Goal: Find contact information: Find contact information

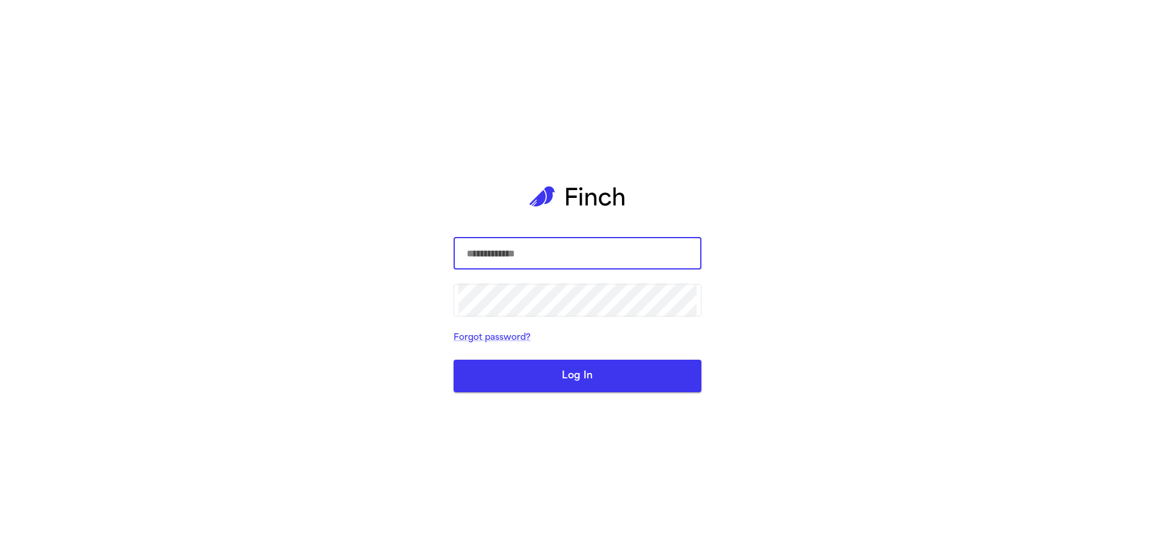
type input "**********"
click at [611, 365] on button "Log In" at bounding box center [578, 376] width 248 height 32
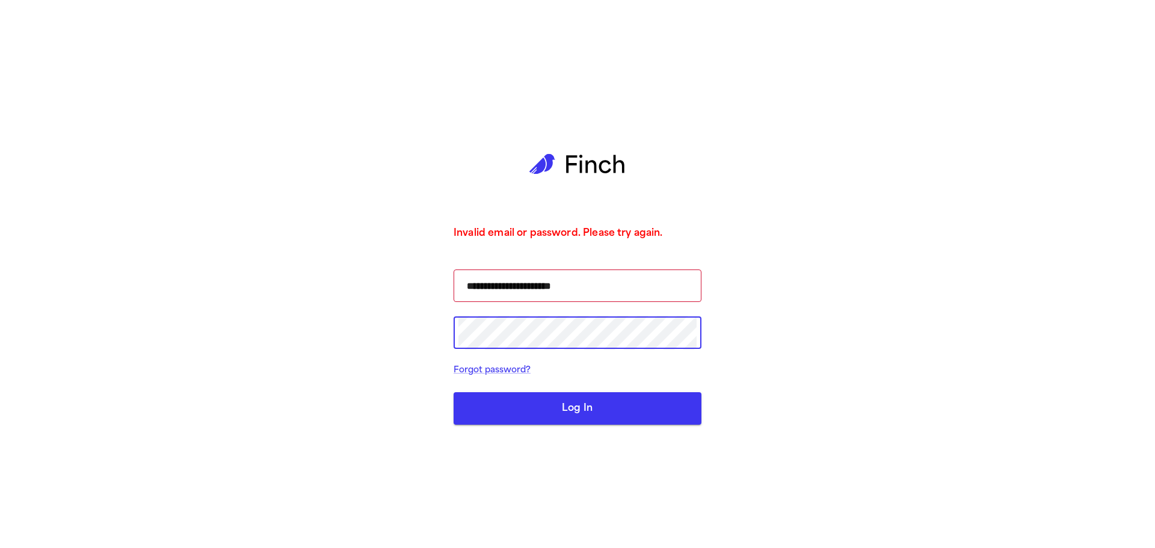
click at [404, 332] on div "**********" at bounding box center [577, 274] width 1155 height 548
click at [492, 410] on button "Log In" at bounding box center [578, 408] width 248 height 32
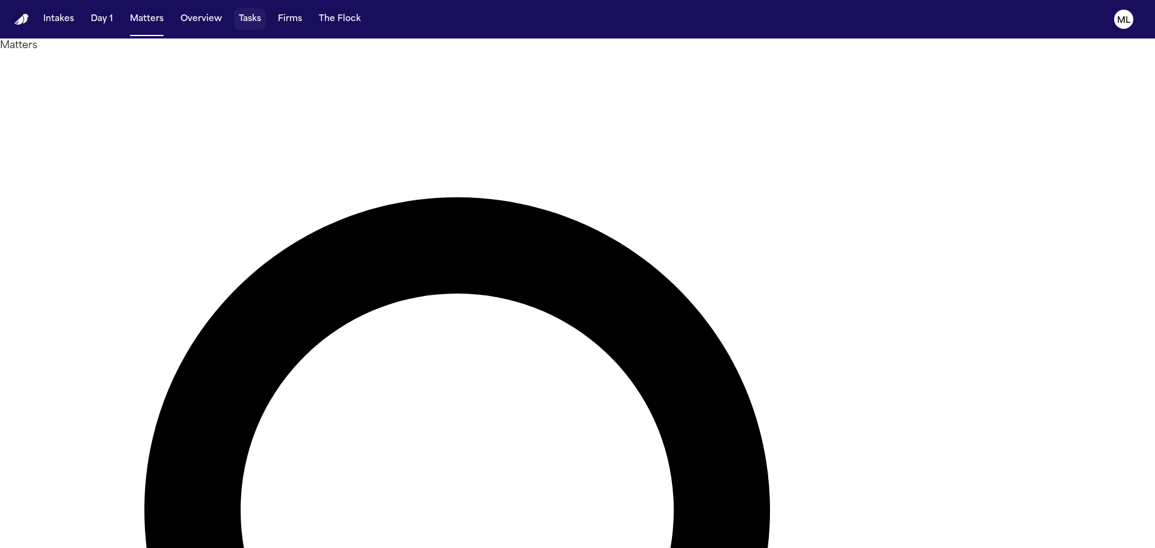
click at [240, 14] on button "Tasks" at bounding box center [250, 19] width 32 height 22
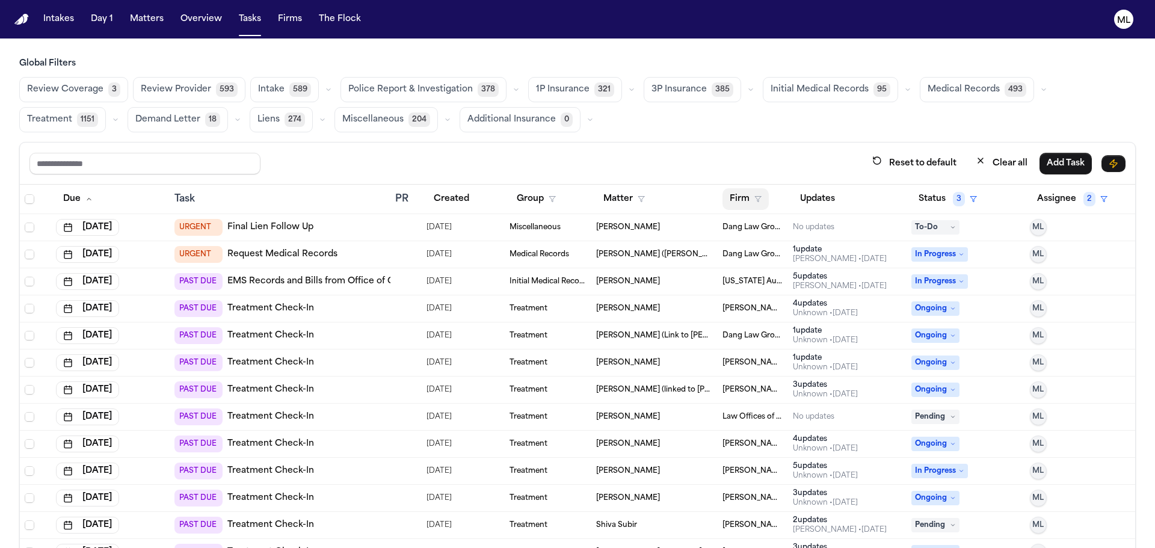
click at [739, 196] on button "Firm" at bounding box center [746, 199] width 46 height 22
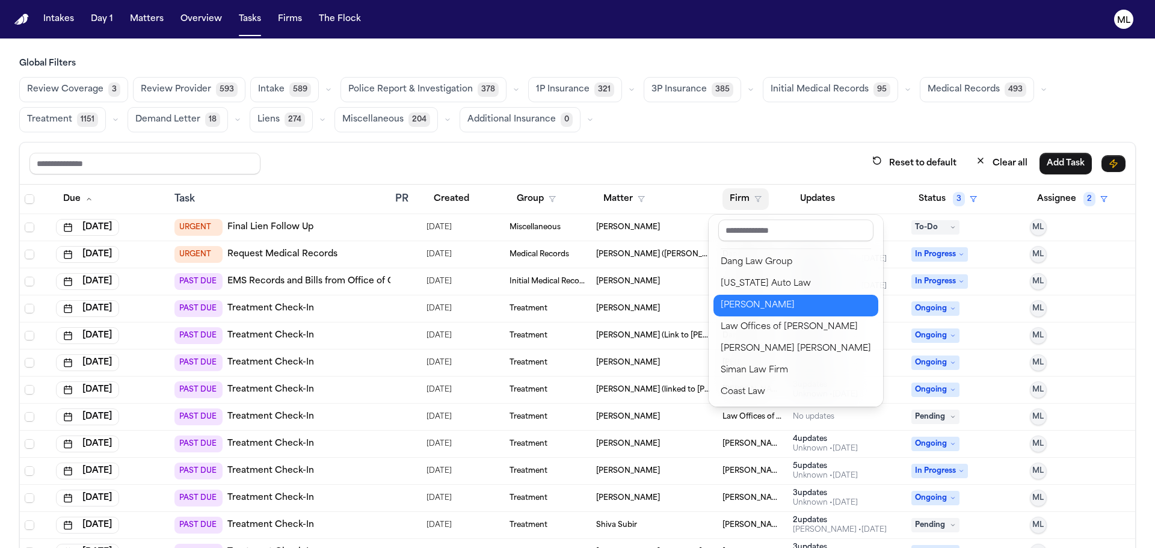
click at [755, 304] on div "[PERSON_NAME]" at bounding box center [796, 305] width 150 height 14
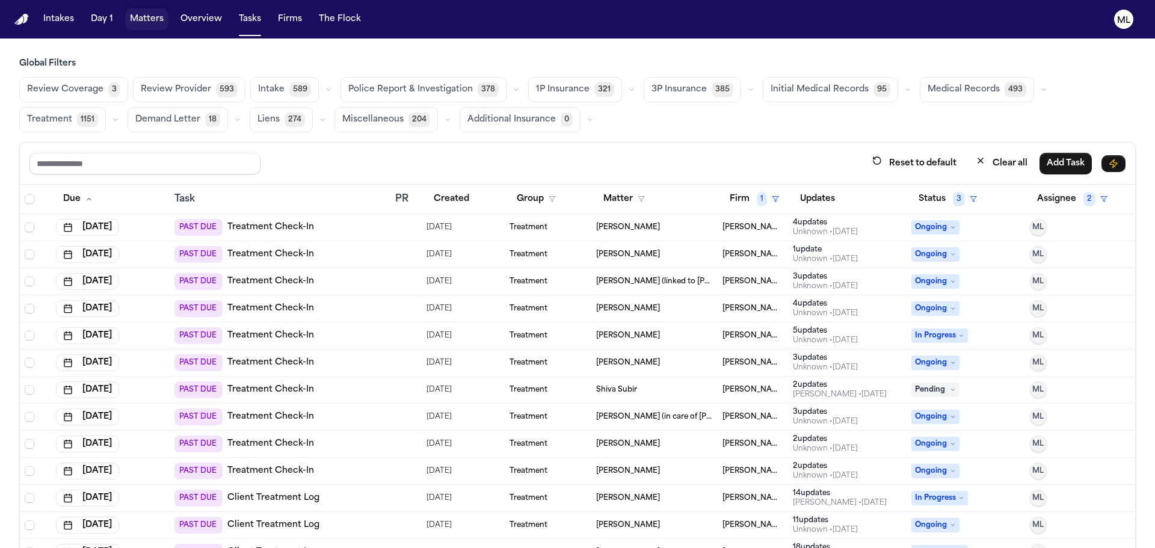
click at [149, 20] on button "Matters" at bounding box center [146, 19] width 43 height 22
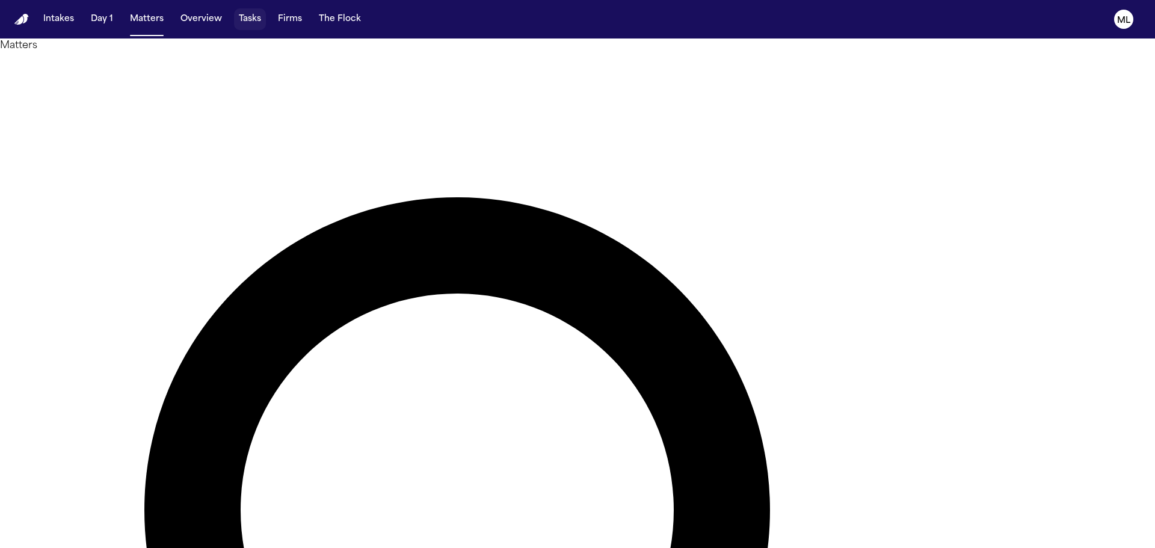
click at [247, 17] on button "Tasks" at bounding box center [250, 19] width 32 height 22
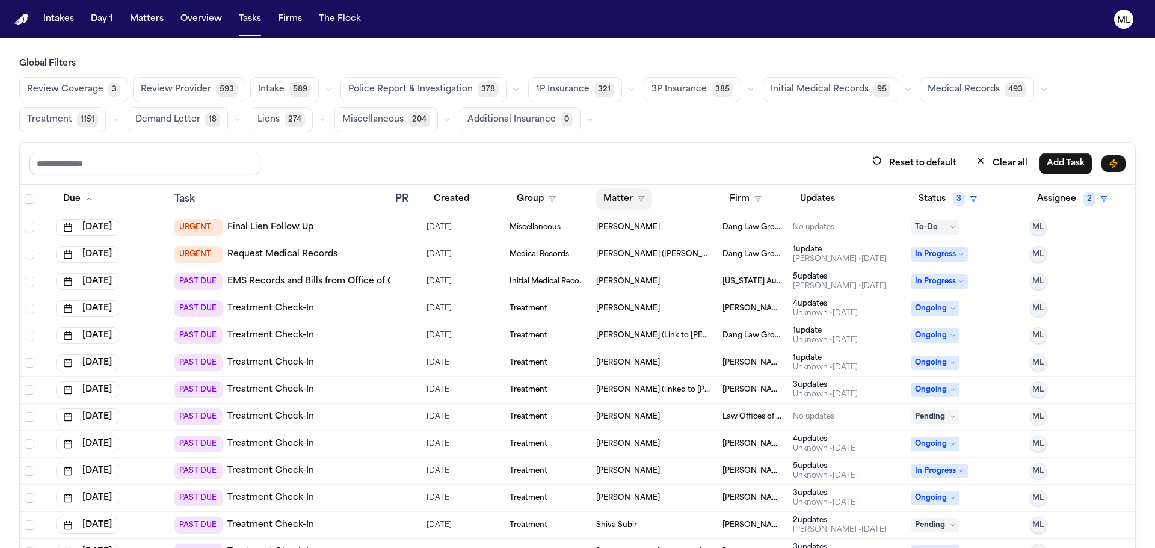
click at [628, 196] on button "Matter" at bounding box center [624, 199] width 56 height 22
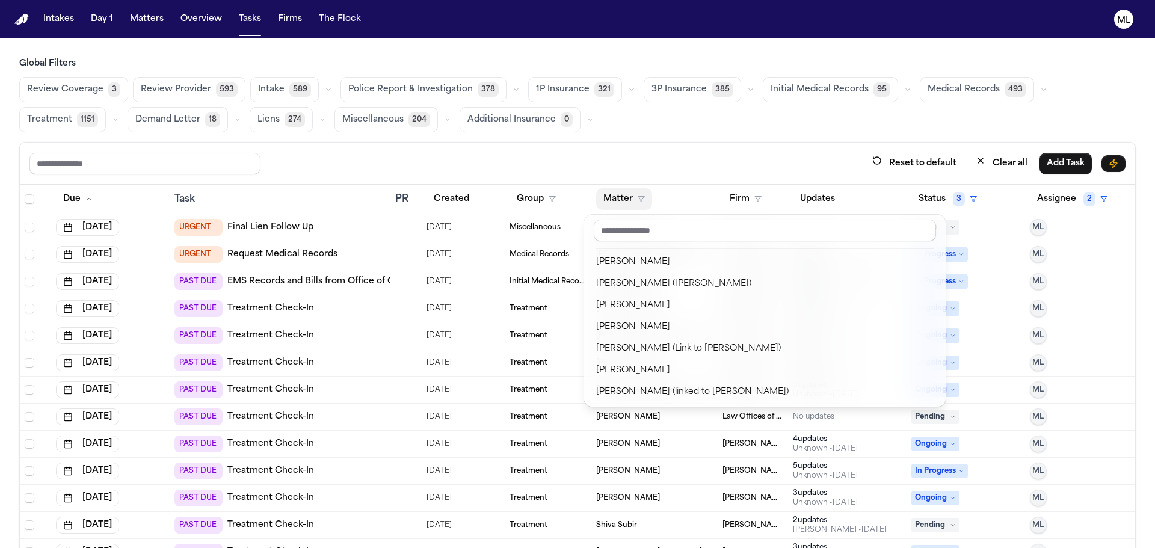
click at [610, 197] on button "Matter" at bounding box center [624, 199] width 56 height 22
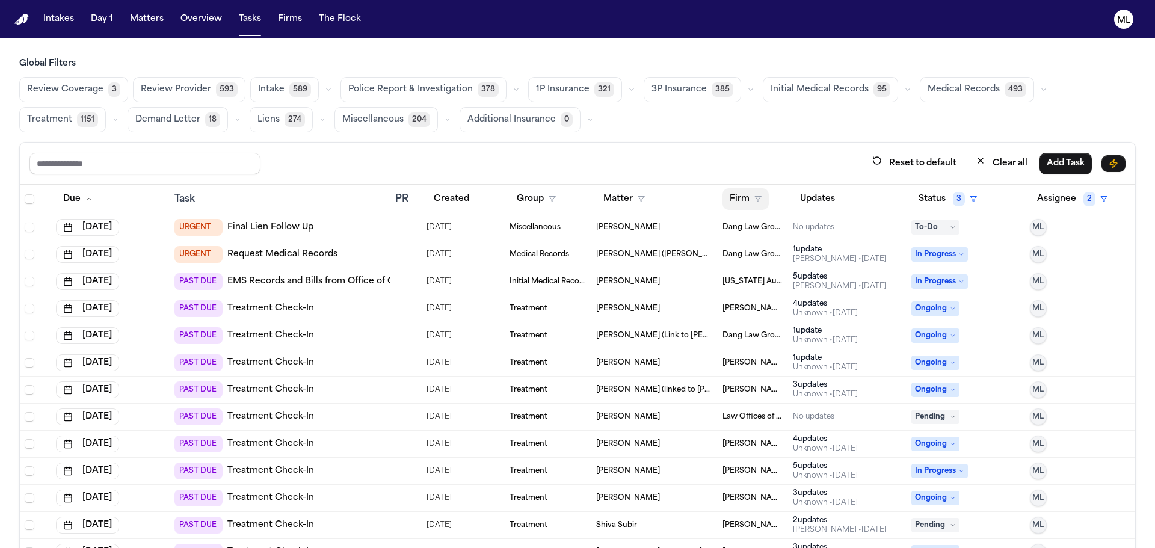
click at [727, 194] on button "Firm" at bounding box center [746, 199] width 46 height 22
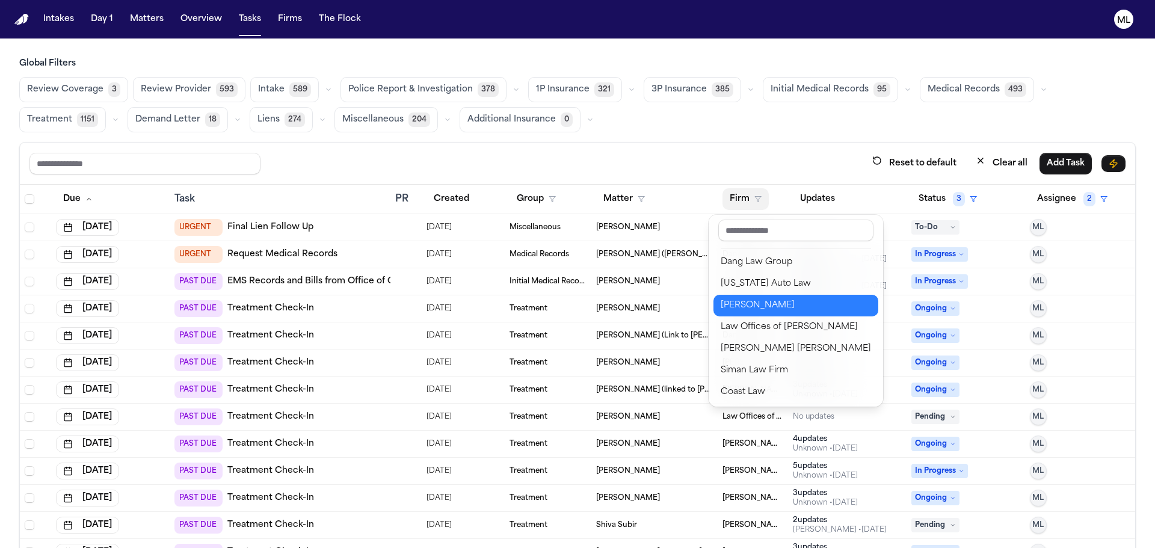
click at [745, 304] on div "[PERSON_NAME]" at bounding box center [796, 305] width 150 height 14
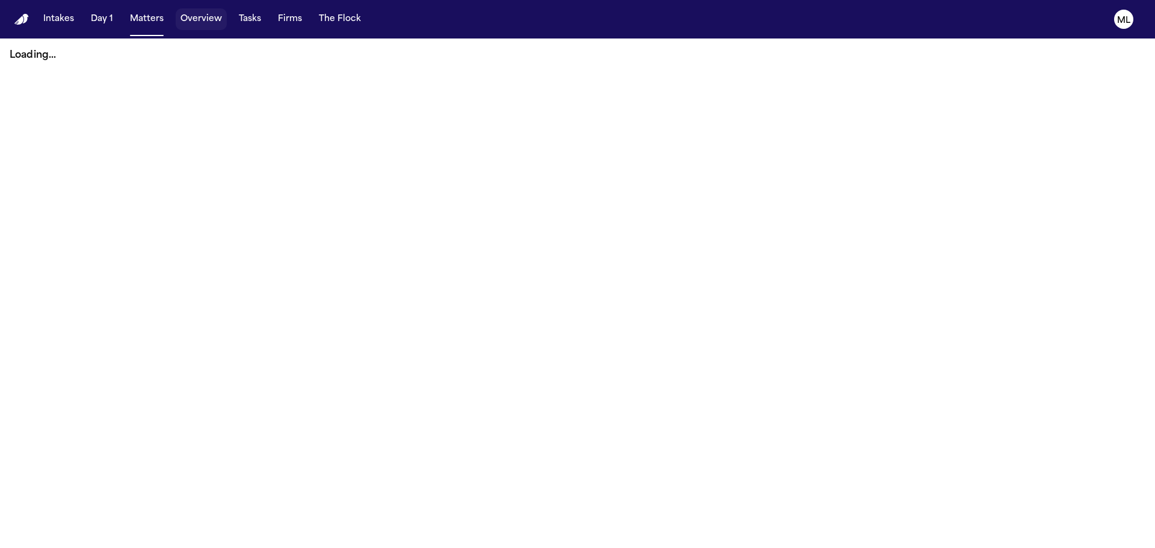
click at [143, 24] on button "Matters" at bounding box center [146, 19] width 43 height 22
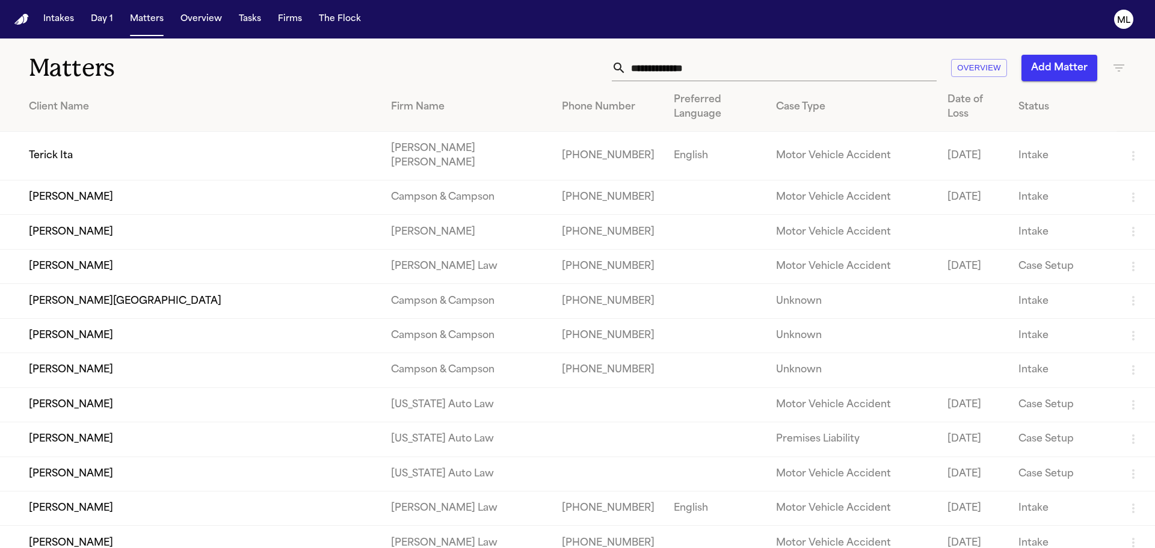
click at [760, 57] on input "text" at bounding box center [781, 68] width 310 height 26
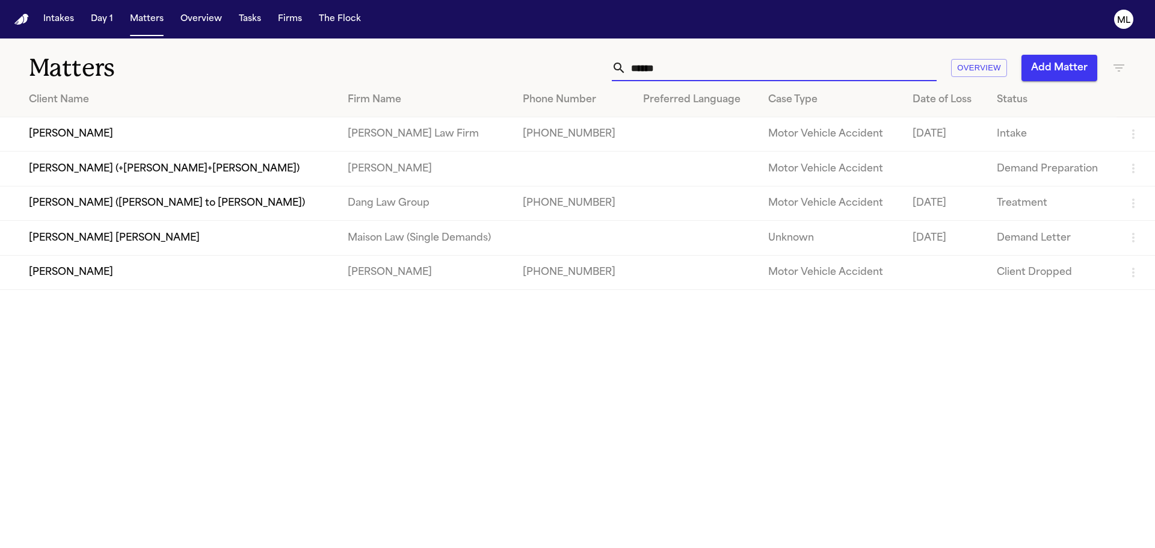
type input "******"
click at [143, 131] on td "[PERSON_NAME]" at bounding box center [169, 134] width 338 height 34
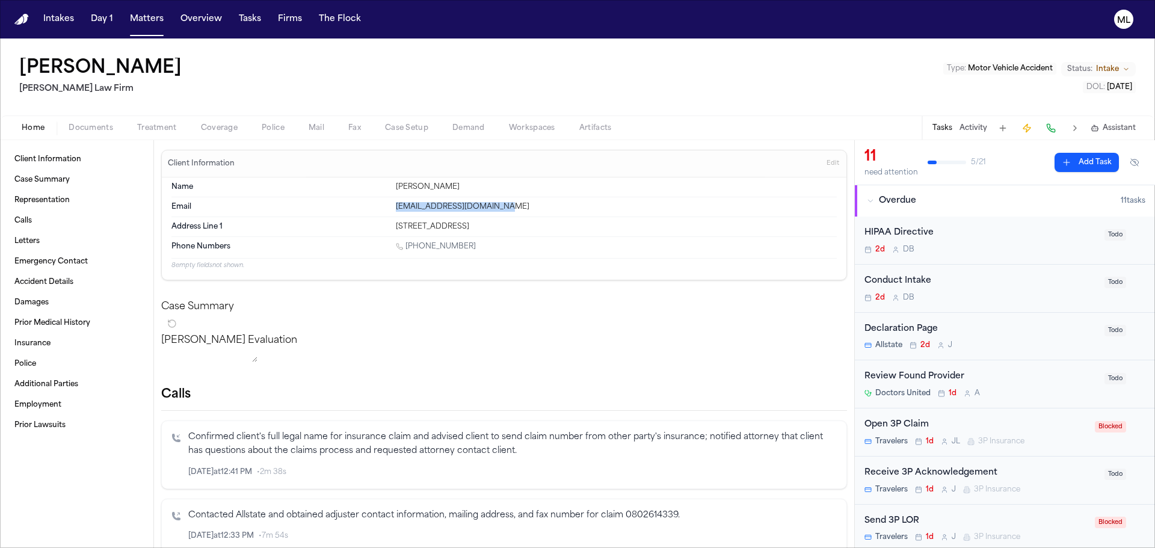
drag, startPoint x: 505, startPoint y: 205, endPoint x: 363, endPoint y: 209, distance: 142.0
click at [363, 209] on div "Email jimenezsilvia74@yahoo.com" at bounding box center [503, 207] width 665 height 20
copy div "jimenezsilvia74@yahoo.com"
drag, startPoint x: 472, startPoint y: 247, endPoint x: 408, endPoint y: 247, distance: 63.8
click at [408, 247] on div "1 (914) 893-8074" at bounding box center [616, 247] width 441 height 11
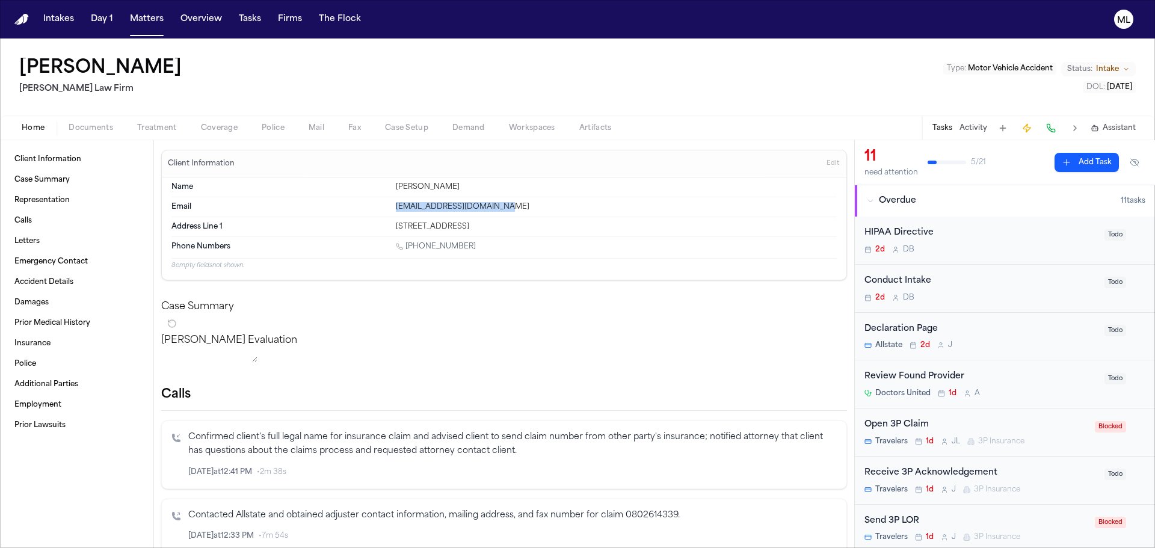
copy link "(914) 893-8074"
drag, startPoint x: 454, startPoint y: 226, endPoint x: 392, endPoint y: 226, distance: 62.6
click at [392, 226] on div "Address Line 1 100 Lake Ave FL 2 Yonkers NY 10703" at bounding box center [503, 226] width 665 height 19
copy div "100 Lake Ave FL 2"
drag, startPoint x: 520, startPoint y: 227, endPoint x: 500, endPoint y: 224, distance: 20.2
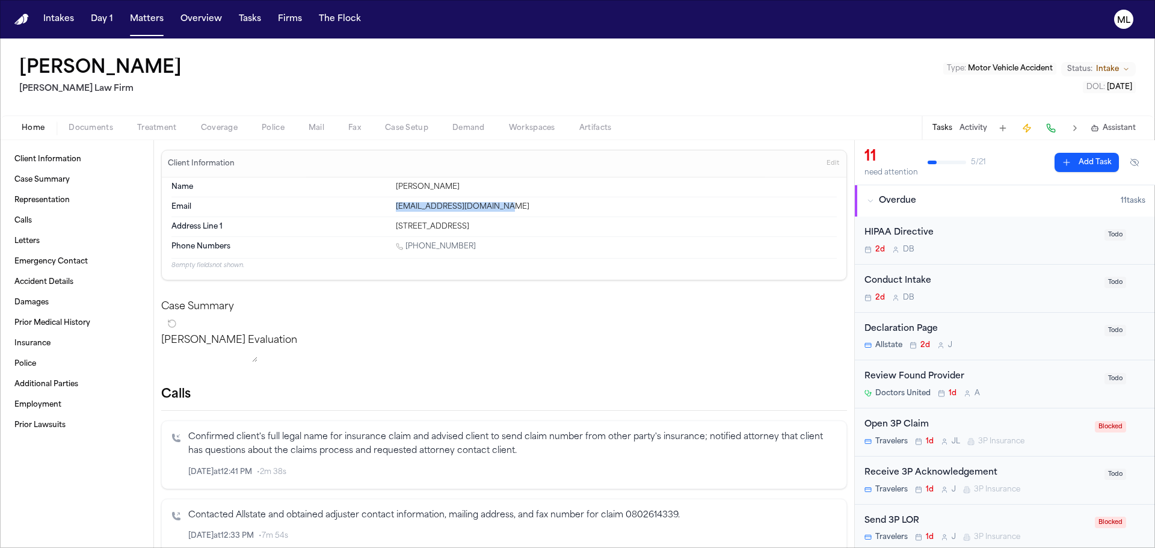
click at [500, 224] on div "100 Lake Ave FL 2 Yonkers NY 10703" at bounding box center [616, 227] width 441 height 10
copy div "10703"
click at [87, 128] on span "Documents" at bounding box center [91, 128] width 45 height 10
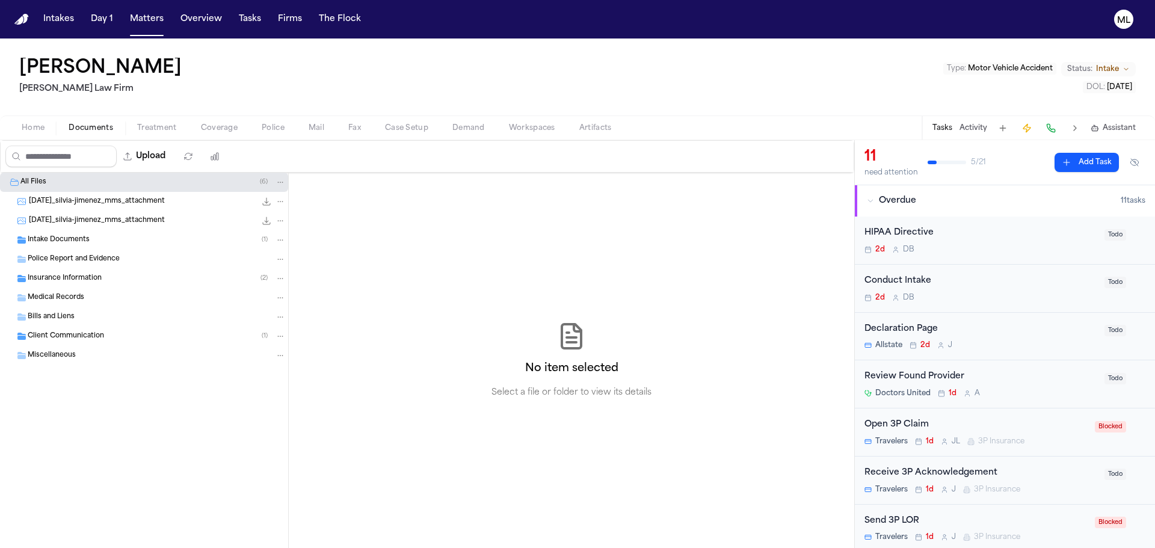
click at [52, 236] on span "Intake Documents" at bounding box center [59, 240] width 62 height 10
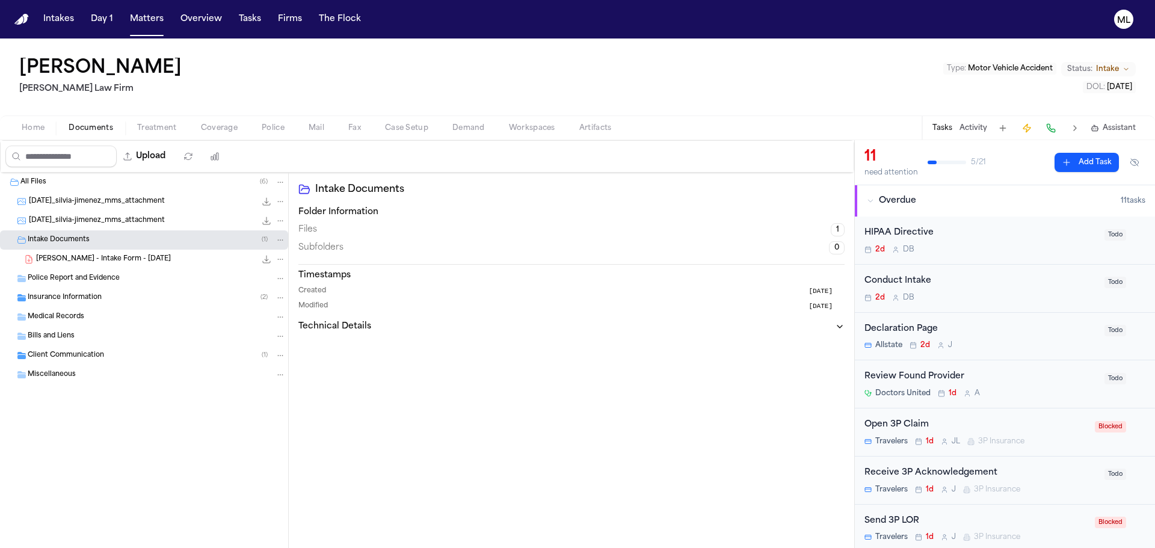
click at [123, 259] on span "S. Jimenez - Intake Form - 8.26.25" at bounding box center [103, 259] width 135 height 10
